Goal: Find specific page/section

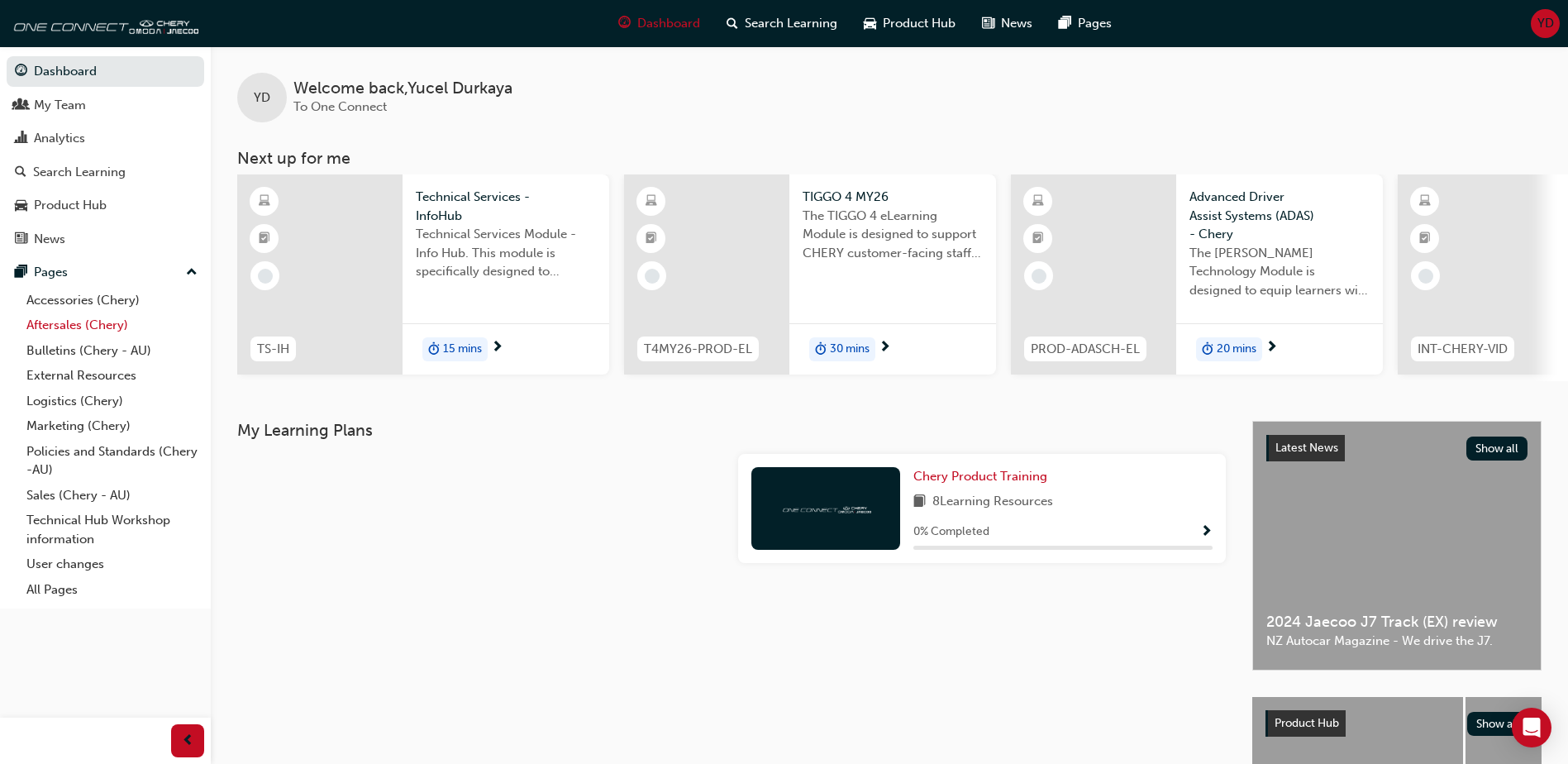
click at [102, 325] on link "Aftersales (Chery)" at bounding box center [112, 325] width 184 height 26
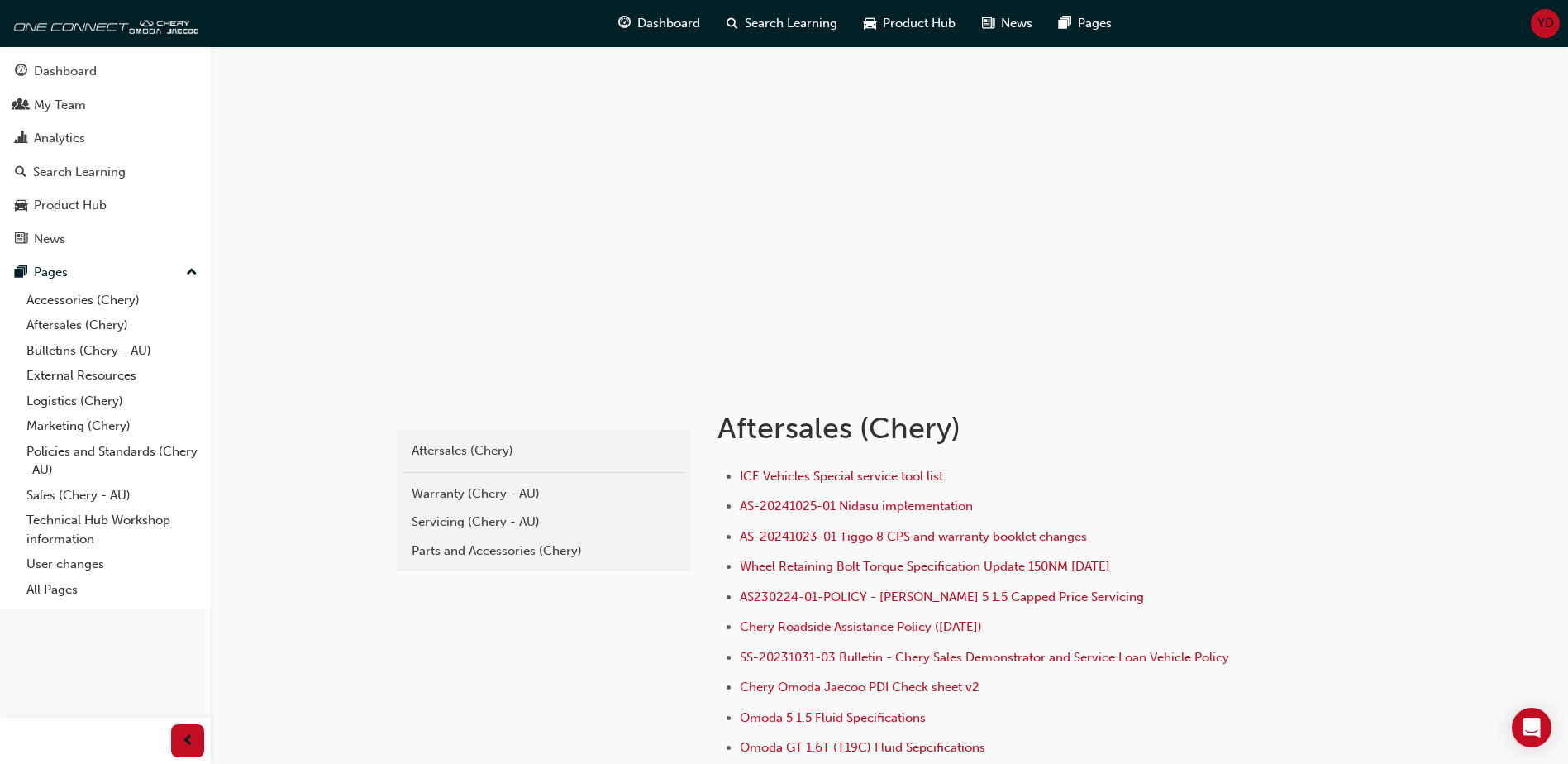
click at [489, 498] on div "Warranty (Chery - AU)" at bounding box center [544, 494] width 264 height 19
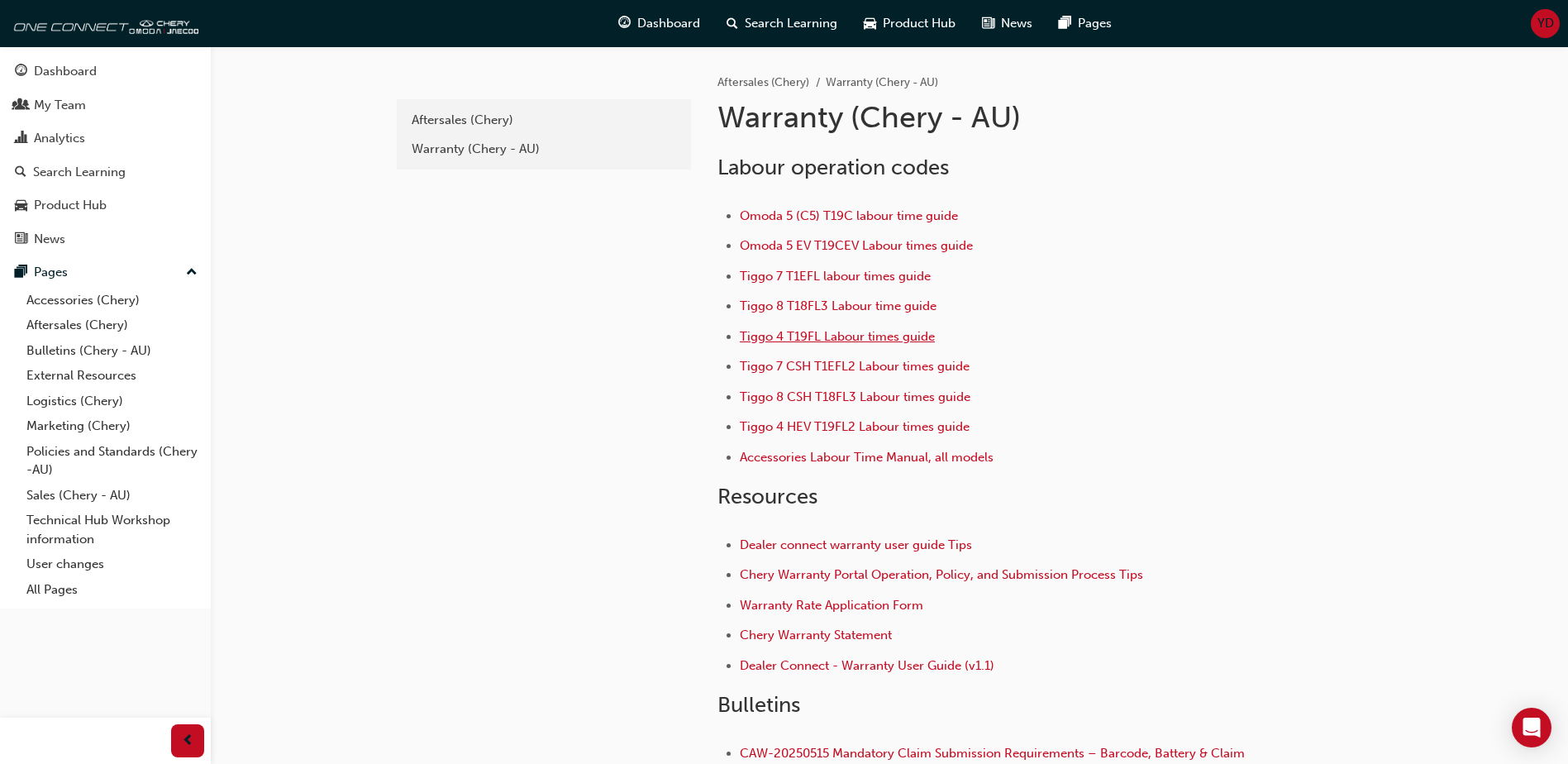
click at [783, 337] on span "Tiggo 4 T19FL Labour times guide" at bounding box center [838, 337] width 195 height 15
